Goal: Task Accomplishment & Management: Complete application form

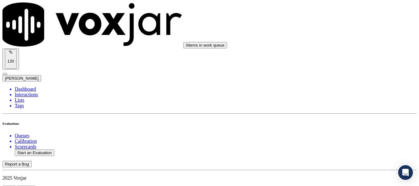
scroll to position [61, 0]
click at [42, 150] on button "Start an Evaluation" at bounding box center [35, 153] width 40 height 6
type input "20250904-163659_2677708962-all.mp3"
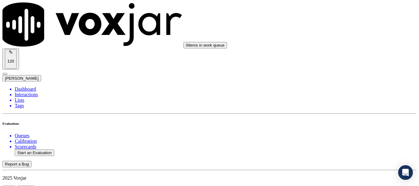
type input "[PERSON_NAME]"
type input "[DATE]T17:20"
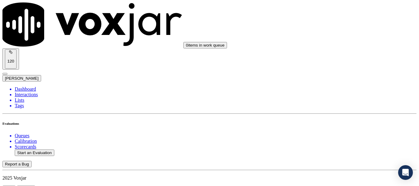
scroll to position [54, 0]
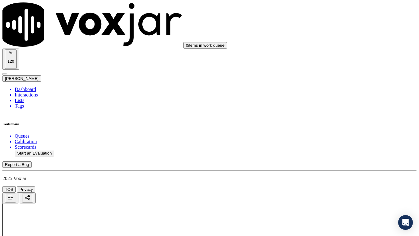
drag, startPoint x: 226, startPoint y: 217, endPoint x: 232, endPoint y: 221, distance: 7.2
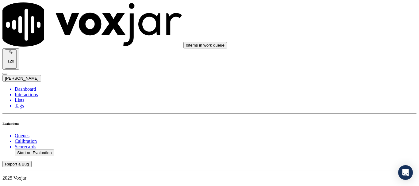
scroll to position [92, 0]
type input "[PERSON_NAME]"
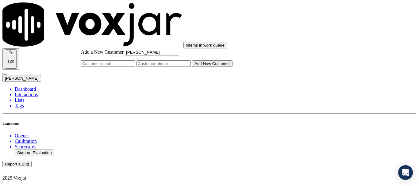
type input "[PERSON_NAME]"
drag, startPoint x: 242, startPoint y: 96, endPoint x: 244, endPoint y: 108, distance: 11.8
click at [191, 67] on input "Add a New Customer" at bounding box center [163, 63] width 54 height 6
paste input "2677708962"
type input "2677708962"
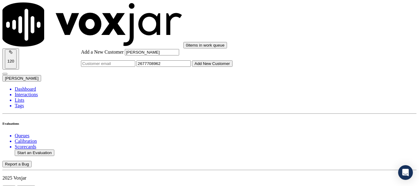
click at [232, 67] on button "Add New Customer" at bounding box center [212, 63] width 40 height 6
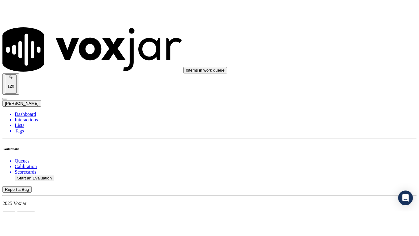
scroll to position [123, 0]
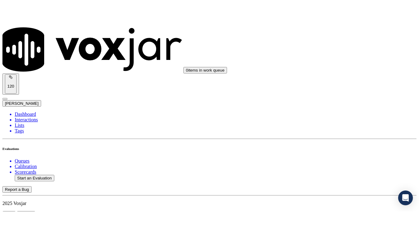
scroll to position [77, 0]
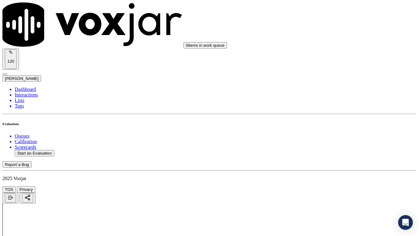
click at [331, 127] on div "Yes" at bounding box center [349, 124] width 78 height 6
click at [332, 164] on div "Yes" at bounding box center [349, 162] width 78 height 6
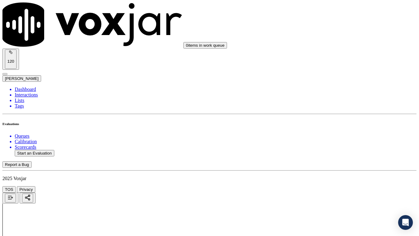
click at [330, 73] on div "Yes" at bounding box center [349, 71] width 78 height 6
click at [331, 170] on div "N/A" at bounding box center [349, 167] width 78 height 6
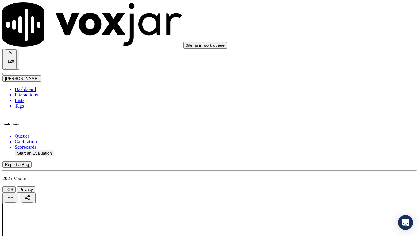
click at [347, 116] on div "N/A" at bounding box center [349, 113] width 78 height 6
click at [334, 182] on div "Yes" at bounding box center [349, 179] width 78 height 6
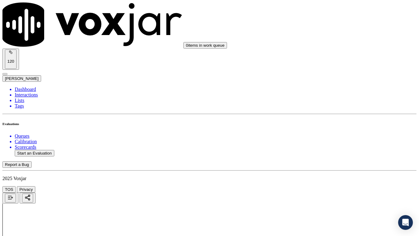
click at [333, 83] on div "Yes" at bounding box center [349, 80] width 78 height 6
click at [335, 166] on div "Yes" at bounding box center [349, 165] width 78 height 6
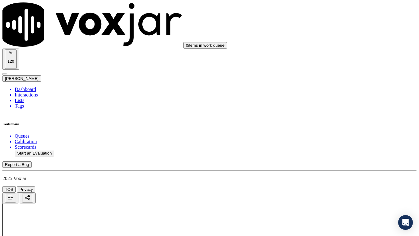
drag, startPoint x: 328, startPoint y: 124, endPoint x: 331, endPoint y: 135, distance: 11.8
click at [328, 122] on div "Yes" at bounding box center [349, 119] width 78 height 6
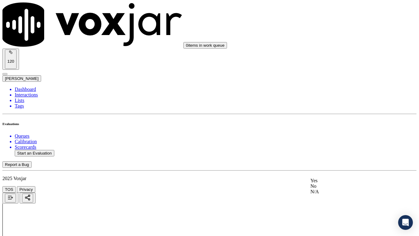
click at [334, 183] on div "Yes" at bounding box center [349, 181] width 78 height 6
click at [337, 150] on div "Yes" at bounding box center [349, 147] width 78 height 6
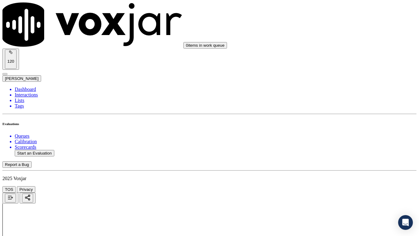
click at [334, 101] on div "Yes" at bounding box center [349, 101] width 78 height 6
click at [334, 180] on div "Yes" at bounding box center [349, 178] width 78 height 6
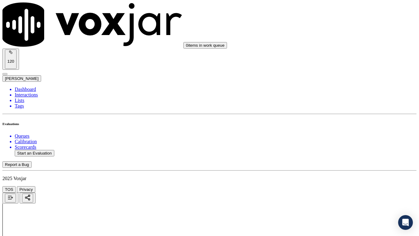
click at [333, 104] on div "Yes" at bounding box center [349, 102] width 78 height 6
drag, startPoint x: 331, startPoint y: 168, endPoint x: 331, endPoint y: 171, distance: 3.1
click at [331, 182] on div "Yes" at bounding box center [349, 179] width 78 height 6
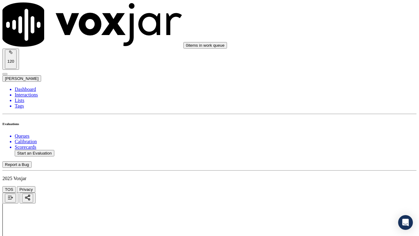
scroll to position [1350, 0]
click at [334, 83] on div "Yes" at bounding box center [349, 80] width 78 height 6
click at [332, 167] on div "Yes" at bounding box center [349, 165] width 78 height 6
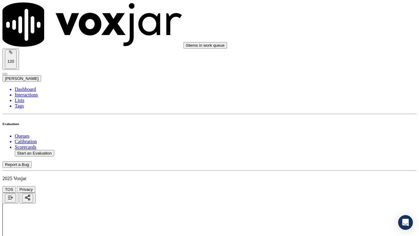
scroll to position [1503, 0]
click at [332, 91] on div "Yes" at bounding box center [349, 89] width 78 height 6
click at [337, 186] on div "Yes" at bounding box center [349, 198] width 78 height 6
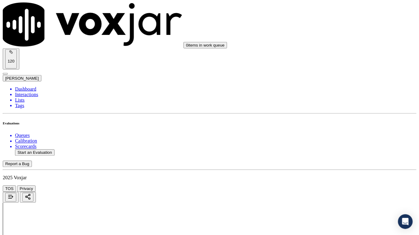
scroll to position [1687, 0]
click at [340, 94] on div "Yes" at bounding box center [349, 92] width 78 height 6
click at [328, 179] on div "Yes" at bounding box center [349, 176] width 78 height 6
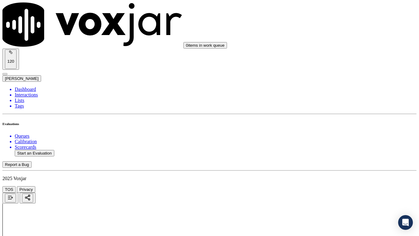
click at [47, 150] on button "Start an Evaluation" at bounding box center [35, 153] width 40 height 6
type input "20250904-113139_4847433981-all.mp3"
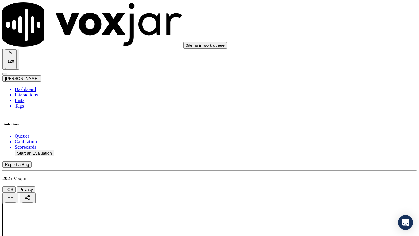
type input "ca"
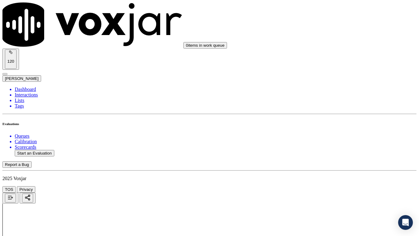
type input "[DATE]T17:22"
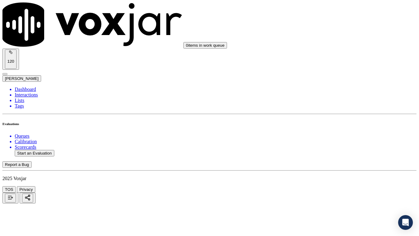
type input "CARMELO CLASS"
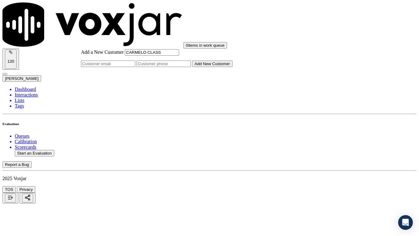
type input "CARMELO CLASS"
click at [191, 67] on input "Add a New Customer" at bounding box center [163, 63] width 54 height 6
paste input "4847433981"
type input "4847433981"
click at [232, 67] on button "Add New Customer" at bounding box center [212, 63] width 40 height 6
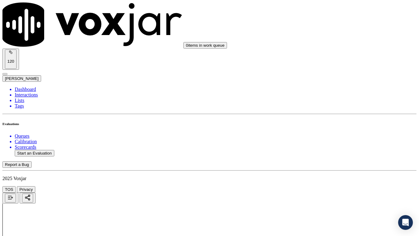
drag, startPoint x: 340, startPoint y: 113, endPoint x: 341, endPoint y: 118, distance: 5.9
drag, startPoint x: 341, startPoint y: 128, endPoint x: 349, endPoint y: 176, distance: 49.0
click at [341, 127] on div "Yes" at bounding box center [349, 124] width 78 height 6
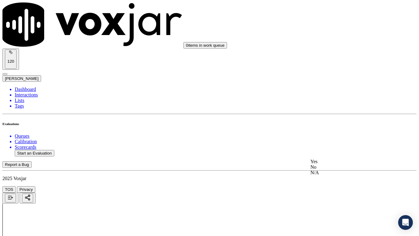
click at [335, 164] on div "Yes" at bounding box center [349, 162] width 78 height 6
click at [331, 43] on div "Yes" at bounding box center [349, 41] width 78 height 6
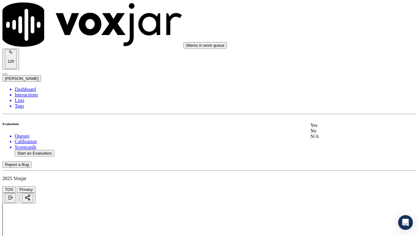
click at [334, 139] on div "N/A" at bounding box center [349, 136] width 78 height 6
click at [332, 186] on div "N/A" at bounding box center [349, 189] width 78 height 6
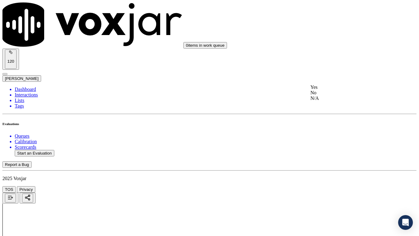
click at [336, 90] on div "Yes" at bounding box center [349, 87] width 78 height 6
click at [337, 175] on div "Yes" at bounding box center [349, 172] width 78 height 6
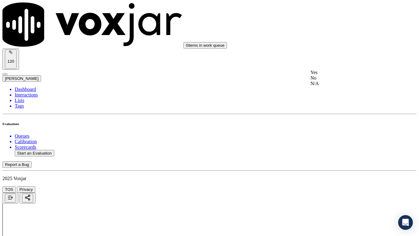
click at [339, 75] on div "Yes" at bounding box center [349, 73] width 78 height 6
click at [341, 152] on div "Yes" at bounding box center [349, 150] width 78 height 6
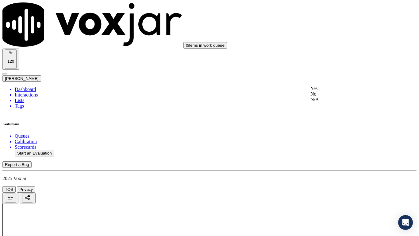
click at [342, 90] on div "Yes" at bounding box center [349, 89] width 78 height 6
click at [340, 89] on div "Yes" at bounding box center [349, 86] width 78 height 6
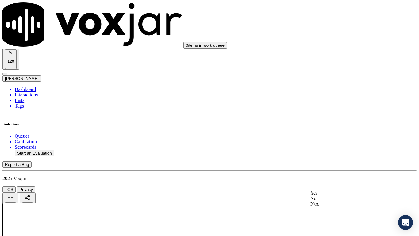
click at [334, 186] on div "Yes" at bounding box center [349, 193] width 78 height 6
click at [330, 58] on div "Yes" at bounding box center [349, 55] width 78 height 6
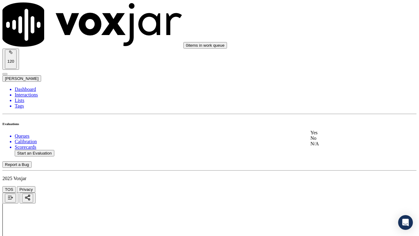
click at [335, 133] on div "Yes" at bounding box center [349, 133] width 78 height 6
click at [332, 59] on div "Yes" at bounding box center [349, 57] width 78 height 6
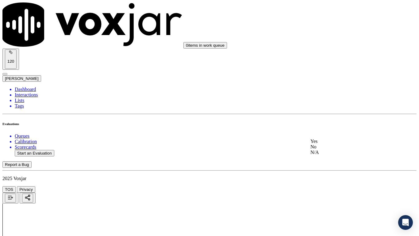
click at [343, 144] on div "Yes" at bounding box center [349, 141] width 78 height 6
click at [333, 44] on div "Yes" at bounding box center [349, 42] width 78 height 6
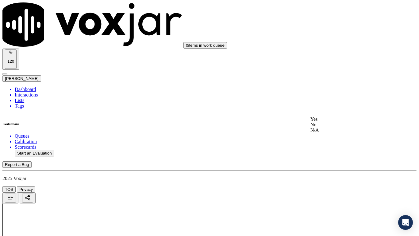
click at [334, 122] on div "Yes" at bounding box center [349, 119] width 78 height 6
click at [333, 48] on div "Yes" at bounding box center [349, 45] width 78 height 6
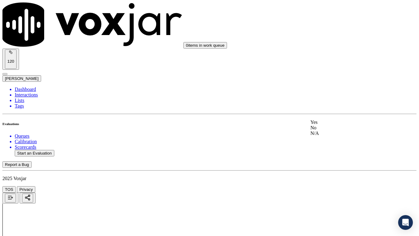
click at [336, 123] on div "Yes" at bounding box center [349, 122] width 78 height 6
drag, startPoint x: 335, startPoint y: 169, endPoint x: 332, endPoint y: 197, distance: 27.7
click at [334, 169] on div "Yes" at bounding box center [349, 166] width 78 height 6
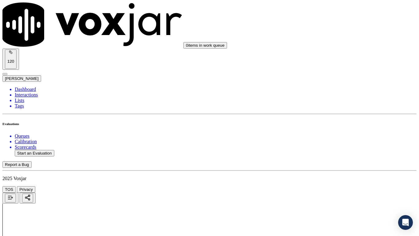
click at [54, 150] on button "Start an Evaluation" at bounding box center [35, 153] width 40 height 6
type input "20250904-110119_8145160450-all.mp3"
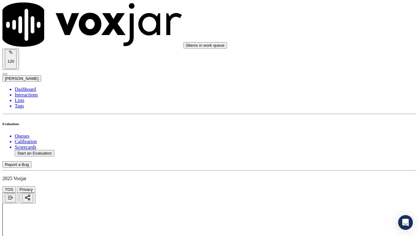
type input "[PERSON_NAME]"
drag, startPoint x: 220, startPoint y: 98, endPoint x: 213, endPoint y: 105, distance: 9.8
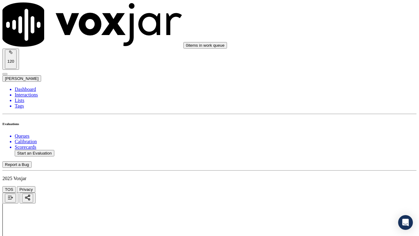
type input "[DATE]T17:23"
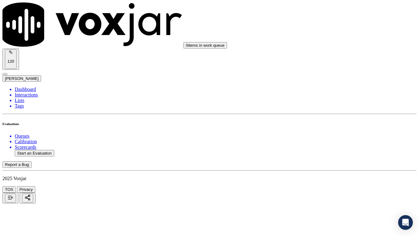
type input "[PERSON_NAME]"
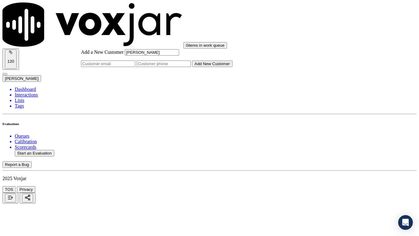
type input "[PERSON_NAME]"
drag, startPoint x: 239, startPoint y: 124, endPoint x: 242, endPoint y: 127, distance: 4.3
click at [191, 67] on input "Add a New Customer" at bounding box center [163, 63] width 54 height 6
paste input "8145160450"
type input "8145160450"
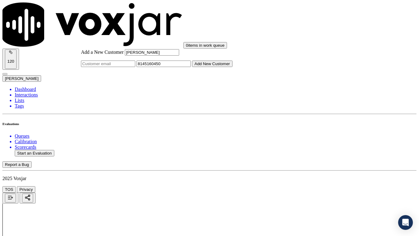
click at [232, 67] on button "Add New Customer" at bounding box center [212, 63] width 40 height 6
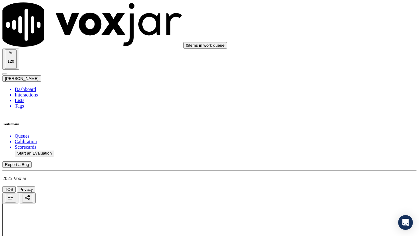
drag, startPoint x: 357, startPoint y: 112, endPoint x: 351, endPoint y: 119, distance: 9.6
click at [330, 126] on div "Yes" at bounding box center [349, 124] width 78 height 6
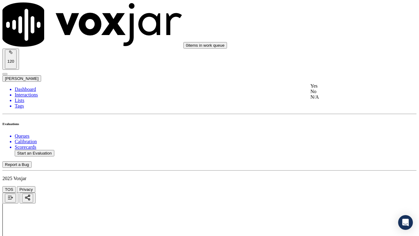
click at [330, 86] on div "Yes" at bounding box center [349, 86] width 78 height 6
click at [337, 73] on div "Yes" at bounding box center [349, 71] width 78 height 6
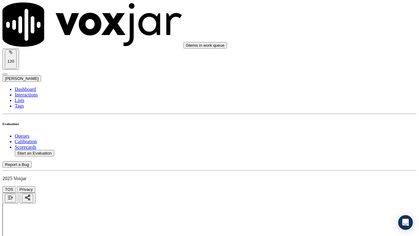
click at [338, 78] on div "N/A" at bounding box center [349, 75] width 78 height 6
click at [344, 177] on div "N/A" at bounding box center [349, 174] width 78 height 6
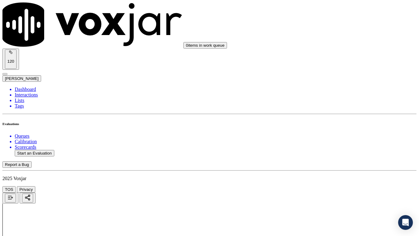
click at [334, 90] on div "Yes" at bounding box center [349, 87] width 78 height 6
click at [340, 173] on div "Yes" at bounding box center [349, 172] width 78 height 6
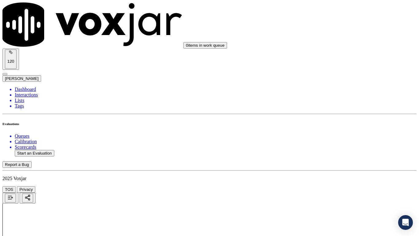
click at [332, 75] on div "Yes" at bounding box center [349, 73] width 78 height 6
click at [332, 152] on div "Yes" at bounding box center [349, 150] width 78 height 6
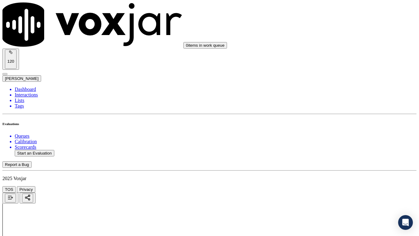
click at [338, 91] on div "Yes" at bounding box center [349, 89] width 78 height 6
click at [338, 164] on div "Yes" at bounding box center [349, 162] width 78 height 6
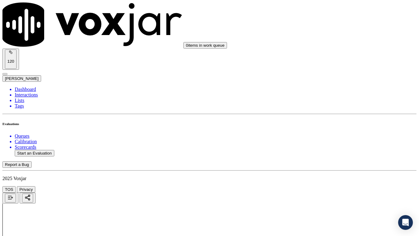
click at [330, 134] on div "Yes" at bounding box center [349, 132] width 78 height 6
drag, startPoint x: 336, startPoint y: 87, endPoint x: 354, endPoint y: 134, distance: 50.1
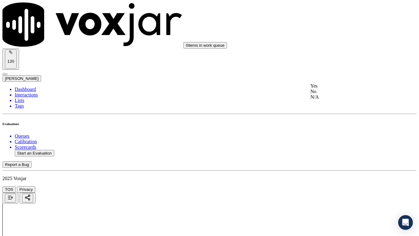
click at [336, 89] on div "Yes" at bounding box center [349, 86] width 78 height 6
click at [342, 166] on div "Yes" at bounding box center [349, 163] width 78 height 6
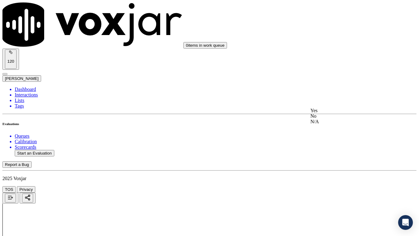
drag, startPoint x: 336, startPoint y: 115, endPoint x: 345, endPoint y: 129, distance: 16.7
click at [336, 113] on div "Yes" at bounding box center [349, 111] width 78 height 6
click at [336, 44] on div "Yes" at bounding box center [349, 42] width 78 height 6
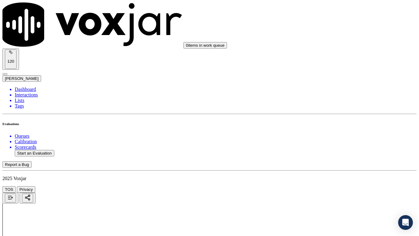
click at [348, 122] on div "Yes" at bounding box center [349, 119] width 78 height 6
drag, startPoint x: 332, startPoint y: 70, endPoint x: 352, endPoint y: 140, distance: 73.4
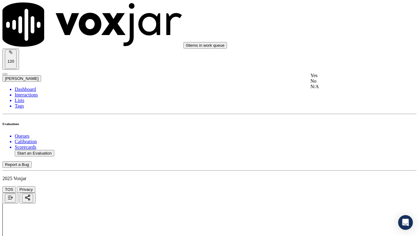
click at [336, 78] on div "Yes" at bounding box center [349, 76] width 78 height 6
click at [344, 156] on div "Yes" at bounding box center [349, 153] width 78 height 6
drag, startPoint x: 344, startPoint y: 155, endPoint x: 344, endPoint y: 159, distance: 3.7
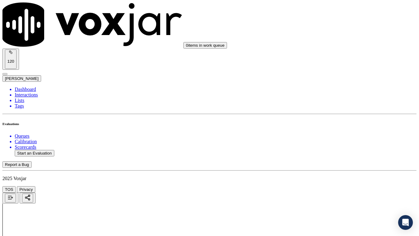
click at [336, 177] on div "Yes No N/A" at bounding box center [349, 171] width 78 height 17
click at [344, 169] on div "Yes" at bounding box center [349, 166] width 78 height 6
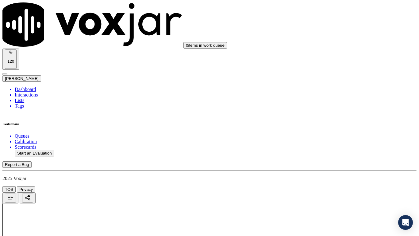
click at [338, 161] on div "Yes" at bounding box center [349, 158] width 77 height 6
click at [48, 150] on button "Start an Evaluation" at bounding box center [35, 153] width 40 height 6
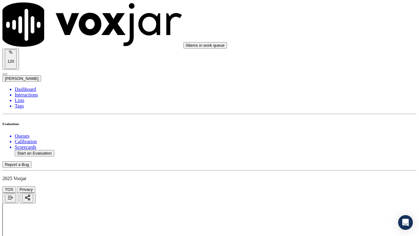
type input "20250904-184006_2169657086-all.mp3"
type input "[PERSON_NAME]"
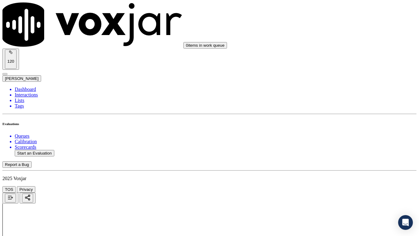
type input "[DATE]T17:24"
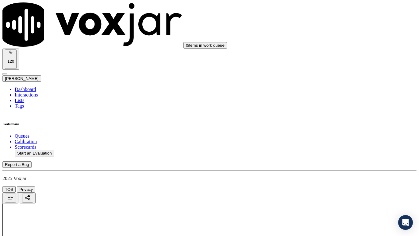
type input "[PERSON_NAME]"
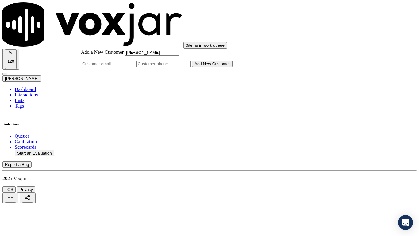
type input "[PERSON_NAME]"
click at [191, 67] on input "Add a New Customer" at bounding box center [163, 63] width 54 height 6
paste input "2169657086"
type input "2169657086"
click at [232, 67] on button "Add New Customer" at bounding box center [212, 63] width 40 height 6
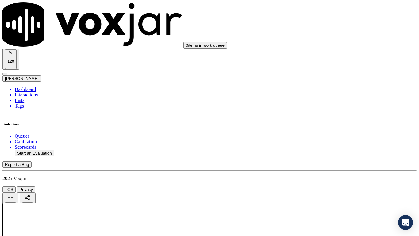
drag, startPoint x: 332, startPoint y: 128, endPoint x: 332, endPoint y: 133, distance: 5.5
click at [332, 127] on div "Yes" at bounding box center [349, 124] width 78 height 6
click at [333, 163] on div "Yes" at bounding box center [349, 162] width 78 height 6
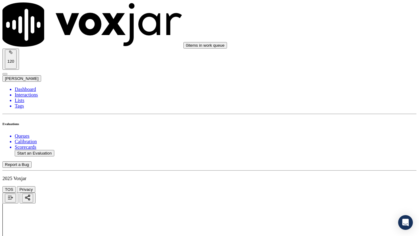
scroll to position [215, 0]
click at [338, 74] on div "Yes" at bounding box center [349, 71] width 78 height 6
click at [337, 170] on div "N/A" at bounding box center [349, 167] width 78 height 6
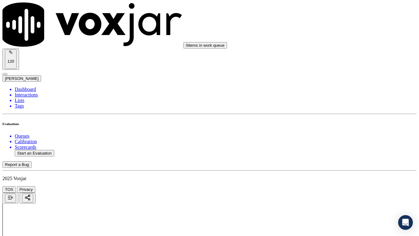
scroll to position [399, 0]
click at [337, 85] on div "N/A" at bounding box center [349, 82] width 78 height 6
click at [340, 151] on div "Yes" at bounding box center [349, 149] width 78 height 6
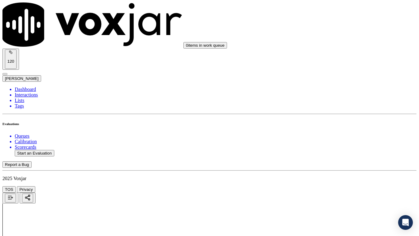
scroll to position [583, 0]
click at [336, 50] on div "Yes" at bounding box center [349, 49] width 78 height 6
click at [337, 136] on div "Yes" at bounding box center [349, 134] width 78 height 6
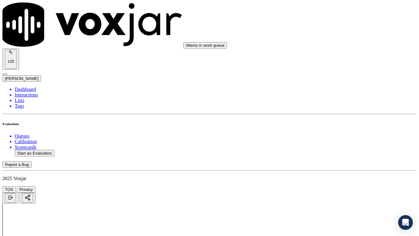
scroll to position [705, 0]
click at [336, 89] on div "Yes" at bounding box center [349, 89] width 78 height 6
click at [337, 183] on div "Yes" at bounding box center [349, 181] width 78 height 6
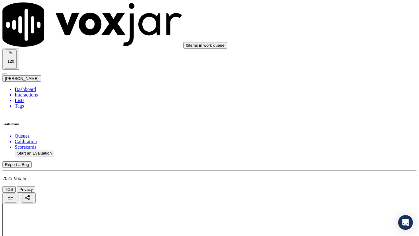
scroll to position [859, 0]
click at [333, 150] on div "Yes" at bounding box center [349, 147] width 78 height 6
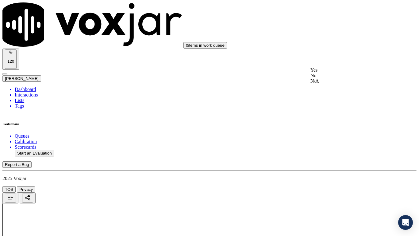
click at [343, 73] on div "Yes" at bounding box center [349, 70] width 78 height 6
click at [336, 150] on div "Yes" at bounding box center [349, 147] width 78 height 6
click at [336, 179] on div "Yes" at bounding box center [349, 178] width 78 height 6
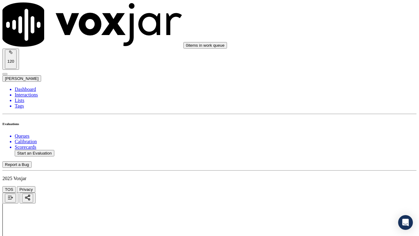
scroll to position [1319, 0]
click at [334, 113] on div "Yes" at bounding box center [349, 111] width 78 height 6
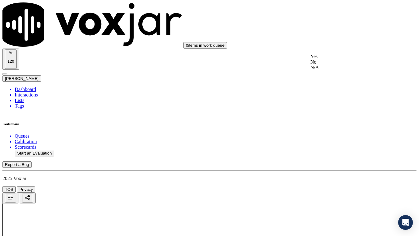
click at [339, 59] on div "Yes" at bounding box center [349, 57] width 78 height 6
click at [331, 75] on div "Yes" at bounding box center [349, 73] width 78 height 6
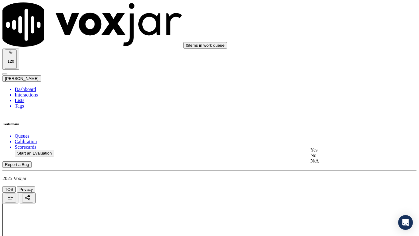
click at [329, 152] on div "Yes" at bounding box center [349, 150] width 78 height 6
click at [336, 78] on div "Yes" at bounding box center [349, 76] width 78 height 6
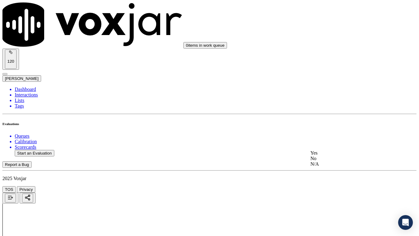
click at [341, 154] on div "Yes" at bounding box center [349, 153] width 78 height 6
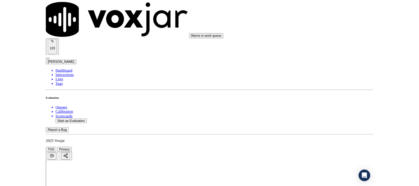
scroll to position [1697, 0]
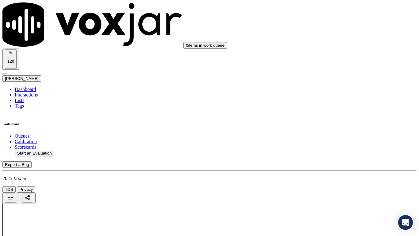
click at [332, 169] on div "Yes" at bounding box center [349, 166] width 78 height 6
drag, startPoint x: 323, startPoint y: 211, endPoint x: 323, endPoint y: 214, distance: 3.1
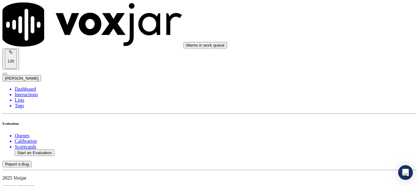
click at [42, 150] on button "Start an Evaluation" at bounding box center [35, 153] width 40 height 6
type input "20250904-135408_4192907767-all.mp3"
type input "[PERSON_NAME]"
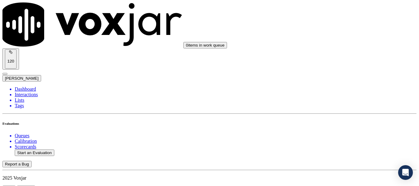
type input "[DATE]T17:32"
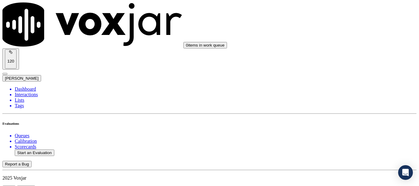
scroll to position [61, 0]
type input "[PERSON_NAME]"
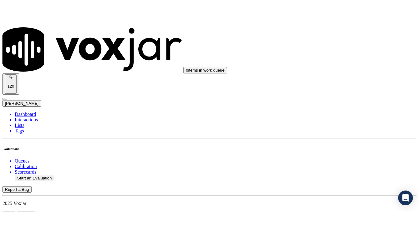
scroll to position [136, 0]
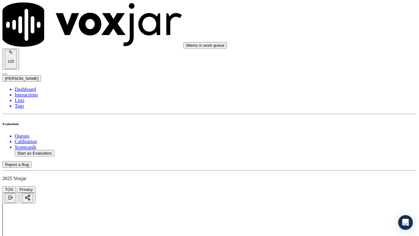
drag, startPoint x: 350, startPoint y: 124, endPoint x: 349, endPoint y: 190, distance: 66.0
click at [349, 124] on div "Yes" at bounding box center [349, 124] width 78 height 6
click at [334, 164] on div "Yes" at bounding box center [349, 162] width 78 height 6
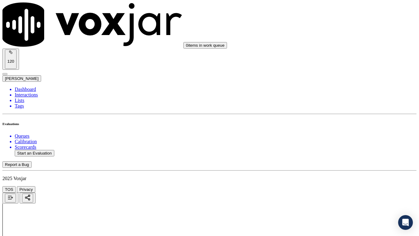
scroll to position [215, 0]
click at [335, 74] on div "Yes" at bounding box center [349, 71] width 78 height 6
click at [345, 170] on div "N/A" at bounding box center [349, 167] width 78 height 6
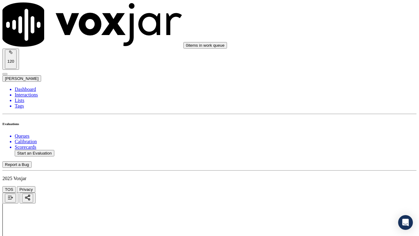
scroll to position [368, 0]
click at [344, 116] on div "N/A" at bounding box center [349, 113] width 78 height 6
drag, startPoint x: 344, startPoint y: 164, endPoint x: 344, endPoint y: 170, distance: 5.5
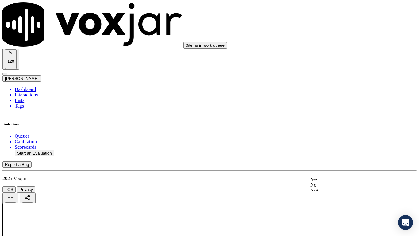
click at [340, 182] on div "Yes" at bounding box center [349, 179] width 78 height 6
click at [336, 83] on div "Yes" at bounding box center [349, 80] width 78 height 6
drag, startPoint x: 336, startPoint y: 148, endPoint x: 337, endPoint y: 159, distance: 10.4
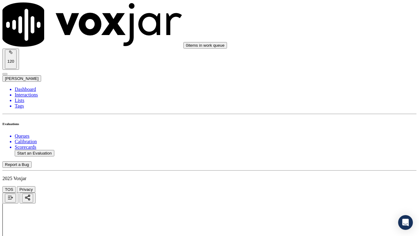
click at [336, 164] on div "Yes" at bounding box center [349, 165] width 78 height 6
click at [336, 127] on div "No" at bounding box center [349, 125] width 78 height 6
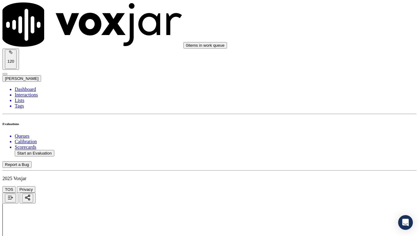
click at [333, 122] on div "Yes" at bounding box center [349, 119] width 78 height 6
click at [330, 167] on div "Yes" at bounding box center [349, 164] width 78 height 6
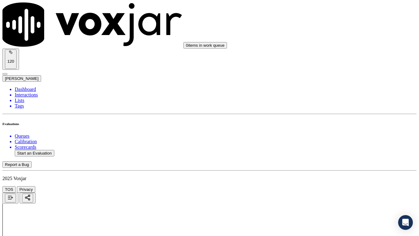
drag, startPoint x: 342, startPoint y: 147, endPoint x: 342, endPoint y: 197, distance: 49.4
click at [342, 149] on div "Yes" at bounding box center [349, 147] width 78 height 6
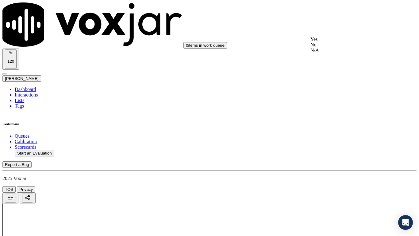
click at [333, 42] on div "Yes" at bounding box center [349, 39] width 78 height 6
drag, startPoint x: 341, startPoint y: 105, endPoint x: 342, endPoint y: 110, distance: 5.9
click at [340, 117] on div "Yes" at bounding box center [349, 117] width 78 height 6
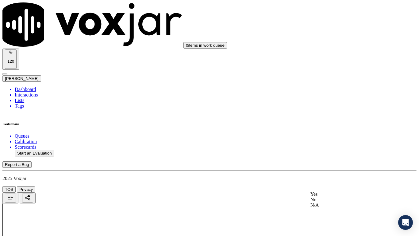
click at [330, 186] on div "Yes" at bounding box center [349, 194] width 78 height 6
click at [338, 90] on div "Yes" at bounding box center [349, 87] width 78 height 6
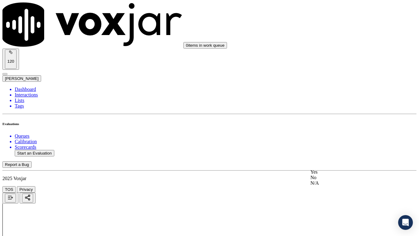
drag, startPoint x: 338, startPoint y: 162, endPoint x: 338, endPoint y: 193, distance: 30.7
click at [331, 175] on div "Yes" at bounding box center [349, 172] width 78 height 6
click at [339, 106] on div "Yes" at bounding box center [349, 103] width 78 height 6
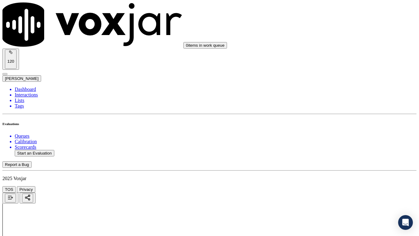
click at [336, 183] on div "Yes" at bounding box center [349, 181] width 78 height 6
click at [336, 78] on div "Yes" at bounding box center [349, 76] width 78 height 6
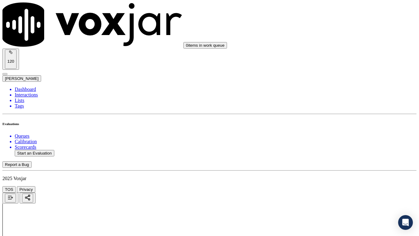
drag, startPoint x: 342, startPoint y: 145, endPoint x: 342, endPoint y: 148, distance: 3.4
click at [341, 152] on div "Yes" at bounding box center [349, 153] width 78 height 6
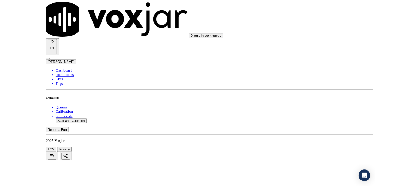
scroll to position [1697, 0]
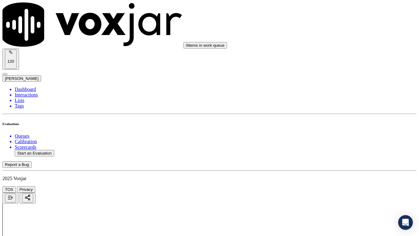
drag, startPoint x: 334, startPoint y: 170, endPoint x: 323, endPoint y: 200, distance: 31.5
click at [334, 169] on div "Yes" at bounding box center [349, 166] width 78 height 6
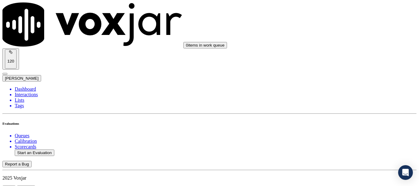
click at [42, 150] on button "Start an Evaluation" at bounding box center [35, 153] width 40 height 6
type input "20250904-154935_3307182655-all.mp3"
type input "lui"
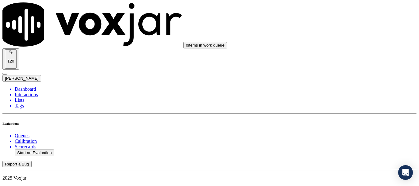
type input "[DATE]T17:38"
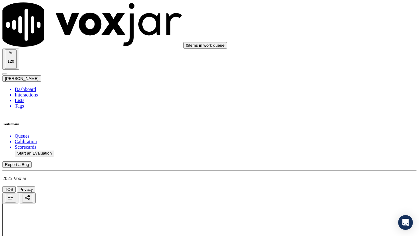
drag, startPoint x: 235, startPoint y: 215, endPoint x: 232, endPoint y: 217, distance: 3.3
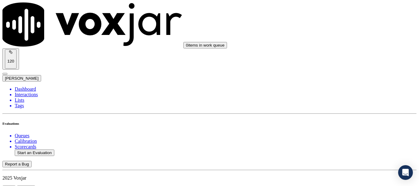
scroll to position [92, 0]
type input "[PERSON_NAME]"
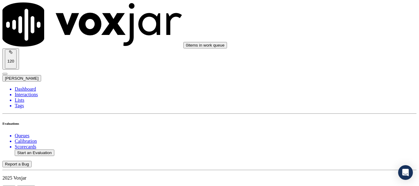
scroll to position [31, 0]
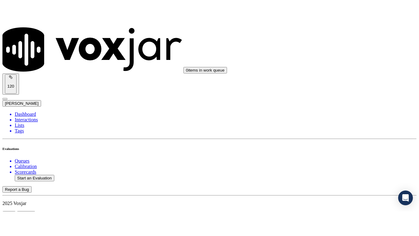
scroll to position [136, 0]
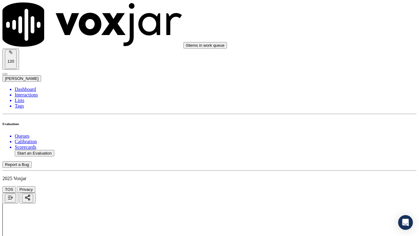
click at [334, 123] on div "Yes" at bounding box center [349, 124] width 78 height 6
click at [333, 164] on div "Yes" at bounding box center [349, 162] width 78 height 6
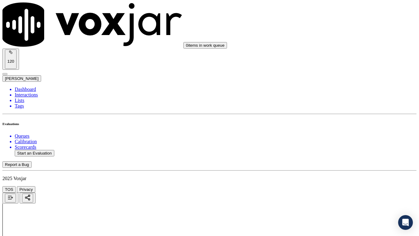
drag, startPoint x: 325, startPoint y: 32, endPoint x: 349, endPoint y: 78, distance: 51.6
click at [328, 39] on div "Yes No N/A" at bounding box center [349, 46] width 78 height 17
click at [332, 43] on div "Yes" at bounding box center [349, 41] width 78 height 6
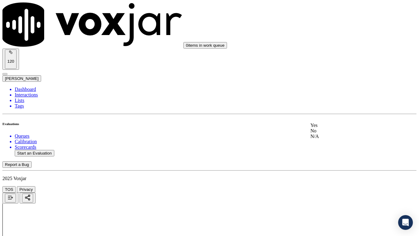
click at [340, 139] on div "N/A" at bounding box center [349, 136] width 78 height 6
click at [333, 186] on div "N/A" at bounding box center [349, 189] width 78 height 6
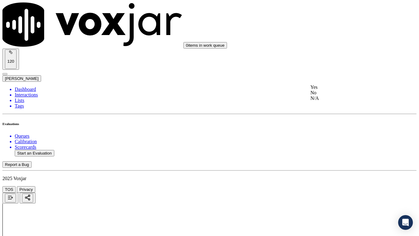
click at [333, 90] on div "Yes" at bounding box center [349, 87] width 78 height 6
click at [335, 172] on div "Yes" at bounding box center [349, 172] width 78 height 6
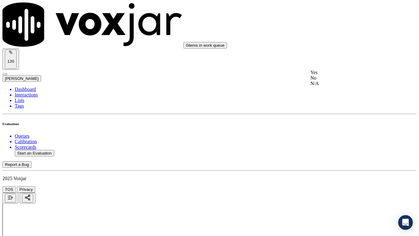
click at [339, 71] on div "Yes No N/A" at bounding box center [349, 78] width 78 height 17
click at [337, 73] on div "Yes" at bounding box center [349, 73] width 78 height 6
click at [338, 152] on div "Yes" at bounding box center [349, 150] width 78 height 6
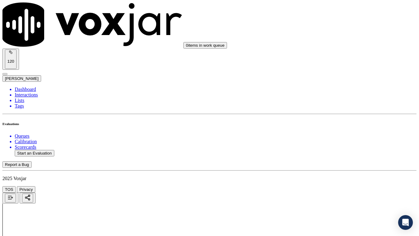
click at [334, 27] on div "Yes" at bounding box center [349, 27] width 78 height 6
click at [331, 150] on div "Yes" at bounding box center [349, 147] width 78 height 6
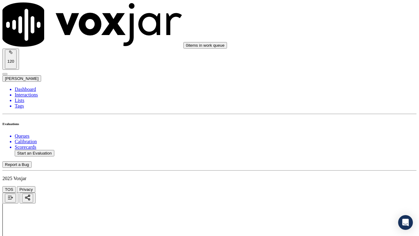
click at [334, 101] on div "Yes" at bounding box center [349, 101] width 78 height 6
click at [332, 181] on div "Yes" at bounding box center [349, 178] width 78 height 6
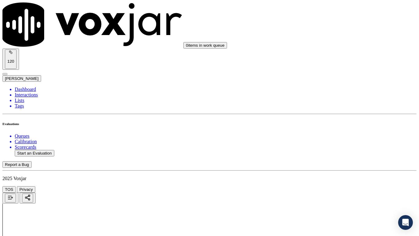
click at [335, 43] on div "Yes" at bounding box center [349, 41] width 78 height 6
click at [340, 121] on div "Yes" at bounding box center [349, 118] width 78 height 6
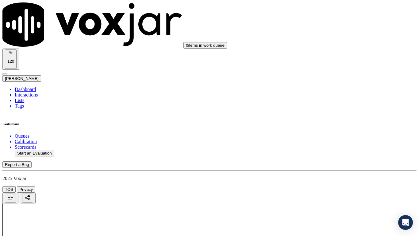
click at [335, 52] on div "Yes" at bounding box center [349, 49] width 78 height 6
drag, startPoint x: 335, startPoint y: 139, endPoint x: 335, endPoint y: 144, distance: 4.6
click at [335, 136] on div "Yes" at bounding box center [349, 134] width 78 height 6
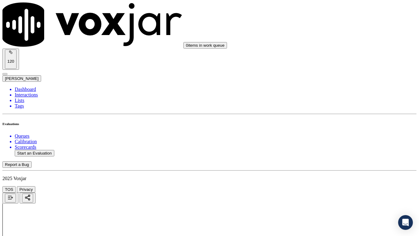
scroll to position [1534, 0]
click at [336, 59] on div "Yes" at bounding box center [349, 58] width 78 height 6
drag, startPoint x: 336, startPoint y: 156, endPoint x: 334, endPoint y: 161, distance: 5.2
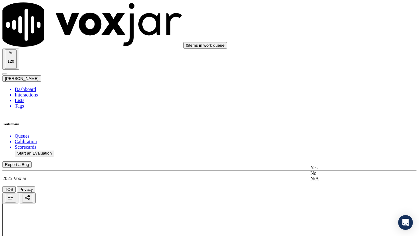
click at [327, 170] on div "Yes" at bounding box center [349, 168] width 78 height 6
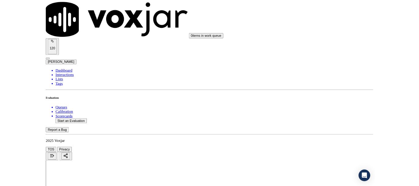
scroll to position [1697, 0]
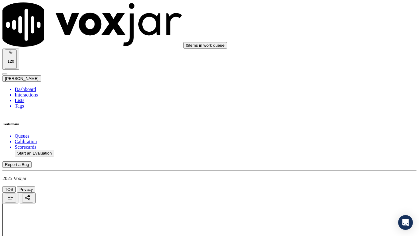
click at [336, 82] on div "Yes" at bounding box center [349, 82] width 78 height 6
click at [330, 169] on div "Yes" at bounding box center [349, 166] width 78 height 6
drag, startPoint x: 322, startPoint y: 209, endPoint x: 322, endPoint y: 214, distance: 4.9
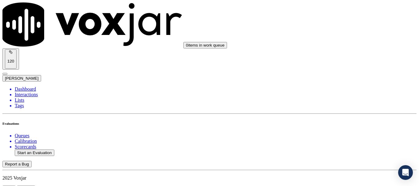
click at [42, 150] on button "Start an Evaluation" at bounding box center [35, 153] width 40 height 6
type input "20250904-130717_5673032531-all.mp3"
type input "mi"
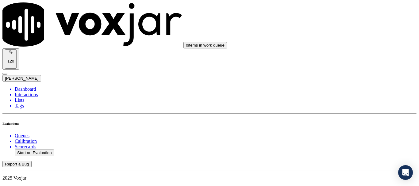
type input "[DATE]T17:40"
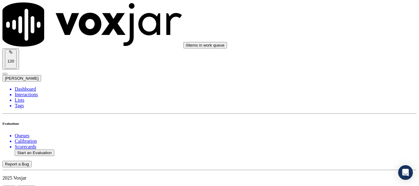
scroll to position [92, 0]
type input "[PERSON_NAME]"
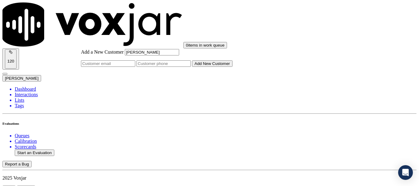
type input "[PERSON_NAME]"
click at [191, 67] on input "Add a New Customer" at bounding box center [163, 63] width 54 height 6
paste input "5673032531"
paste input "4195208553"
type input "5673032531-4195208553"
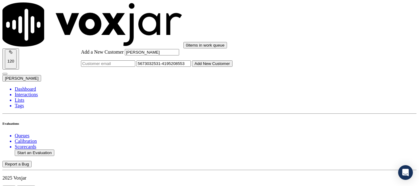
click at [232, 67] on button "Add New Customer" at bounding box center [212, 63] width 40 height 6
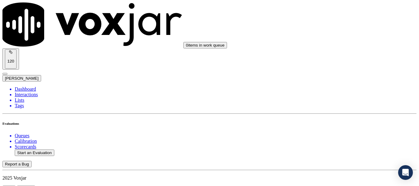
drag, startPoint x: 327, startPoint y: 83, endPoint x: 316, endPoint y: 106, distance: 25.0
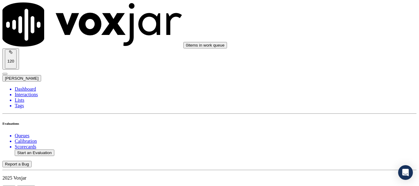
click at [339, 127] on div "Yes" at bounding box center [349, 124] width 78 height 6
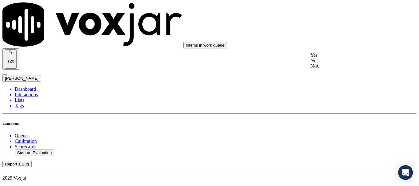
click at [340, 58] on div "Yes" at bounding box center [349, 55] width 78 height 6
click at [340, 135] on div "Yes" at bounding box center [349, 133] width 78 height 6
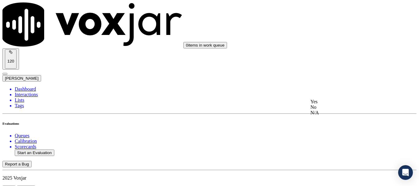
click at [340, 116] on div "N/A" at bounding box center [349, 113] width 78 height 6
click at [332, 78] on div "N/A" at bounding box center [349, 75] width 78 height 6
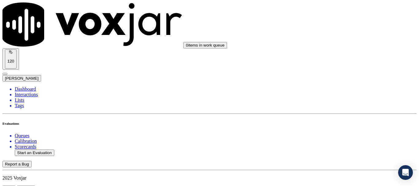
click at [328, 59] on div "Yes" at bounding box center [349, 57] width 78 height 6
click at [328, 143] on div "Yes" at bounding box center [349, 141] width 78 height 6
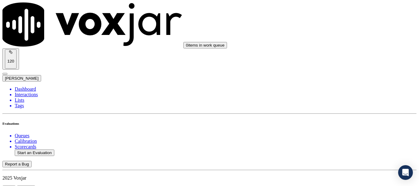
click at [334, 119] on div "Yes" at bounding box center [349, 119] width 78 height 6
click at [340, 44] on div "Yes" at bounding box center [349, 42] width 78 height 6
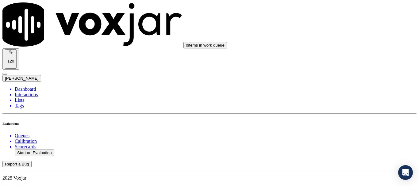
click at [329, 30] on div "Yes" at bounding box center [349, 27] width 78 height 6
click at [340, 147] on div "Yes" at bounding box center [349, 147] width 78 height 6
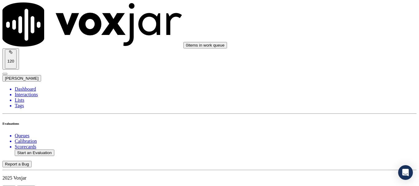
click at [346, 73] on div "Yes" at bounding box center [349, 70] width 78 height 6
click at [322, 18] on div "0 items in work queue 120 [PERSON_NAME]" at bounding box center [209, 41] width 414 height 79
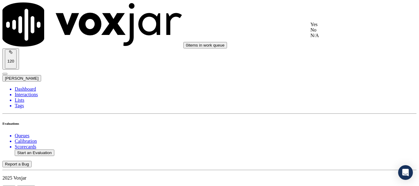
click at [328, 27] on div "Yes" at bounding box center [349, 25] width 78 height 6
drag, startPoint x: 342, startPoint y: 92, endPoint x: 357, endPoint y: 105, distance: 19.8
click at [357, 105] on div "Yes" at bounding box center [349, 102] width 78 height 6
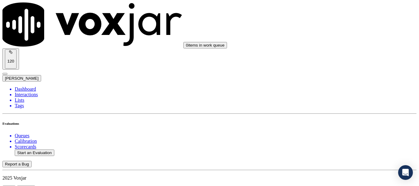
drag, startPoint x: 333, startPoint y: 77, endPoint x: 333, endPoint y: 82, distance: 4.9
click at [330, 90] on div "Yes" at bounding box center [349, 87] width 78 height 6
drag, startPoint x: 339, startPoint y: 159, endPoint x: 332, endPoint y: 172, distance: 14.4
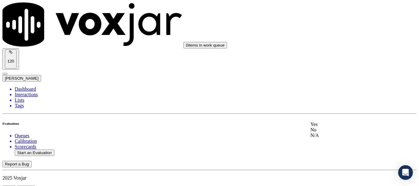
click at [336, 127] on div "Yes" at bounding box center [349, 125] width 78 height 6
click at [328, 39] on div "Yes No N/A" at bounding box center [349, 47] width 78 height 17
click at [332, 44] on div "Yes" at bounding box center [349, 42] width 78 height 6
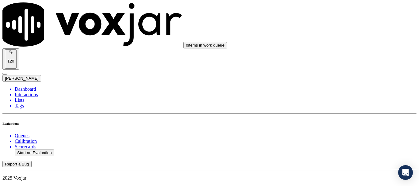
click at [329, 122] on div "Yes" at bounding box center [349, 119] width 78 height 6
click at [329, 48] on div "Yes" at bounding box center [349, 45] width 78 height 6
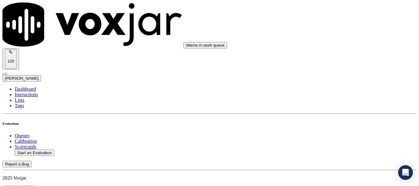
click at [332, 125] on div "Yes" at bounding box center [349, 122] width 78 height 6
click at [336, 119] on div "Yes" at bounding box center [349, 117] width 78 height 6
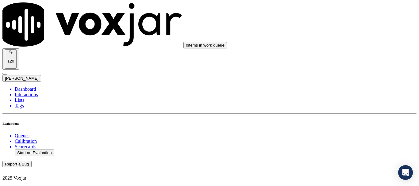
drag, startPoint x: 352, startPoint y: 154, endPoint x: 349, endPoint y: 155, distance: 3.4
drag, startPoint x: 181, startPoint y: 86, endPoint x: 198, endPoint y: 80, distance: 17.7
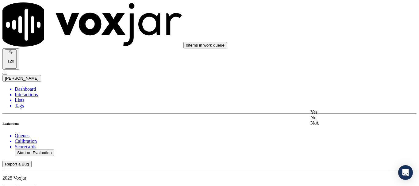
click at [330, 121] on div "No" at bounding box center [349, 118] width 78 height 6
type textarea "4.33sec Agent stated the rate as 62.9c whereas the correct rate is 62.5c/CCF"
